Goal: Task Accomplishment & Management: Manage account settings

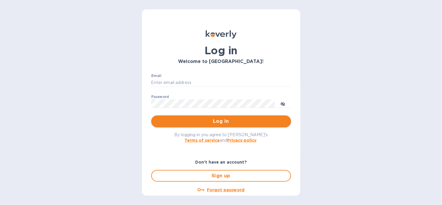
type input "[EMAIL_ADDRESS][DOMAIN_NAME]"
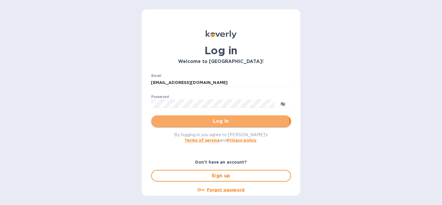
click at [196, 124] on span "Log in" at bounding box center [221, 121] width 131 height 7
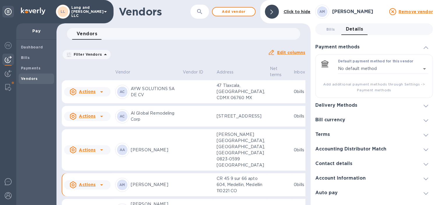
drag, startPoint x: 39, startPoint y: 69, endPoint x: 4, endPoint y: 120, distance: 62.2
click at [39, 69] on span "Payments" at bounding box center [36, 68] width 31 height 6
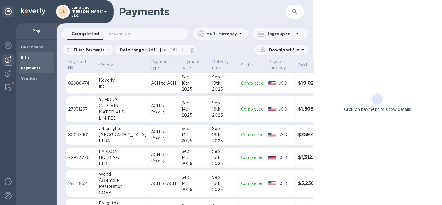
click at [31, 57] on span "Bills" at bounding box center [36, 58] width 31 height 6
